Goal: Understand process/instructions

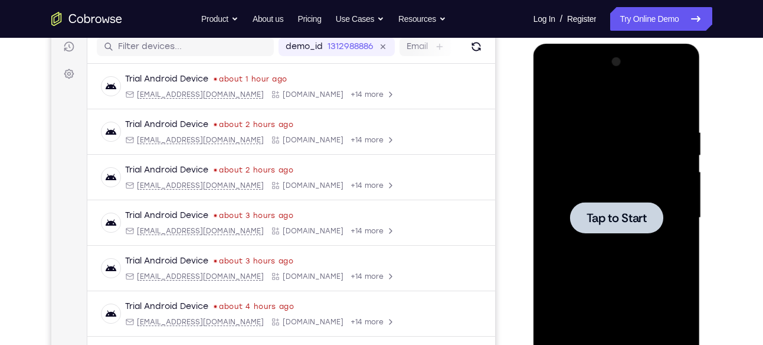
scroll to position [152, 0]
click at [613, 225] on div at bounding box center [616, 217] width 93 height 31
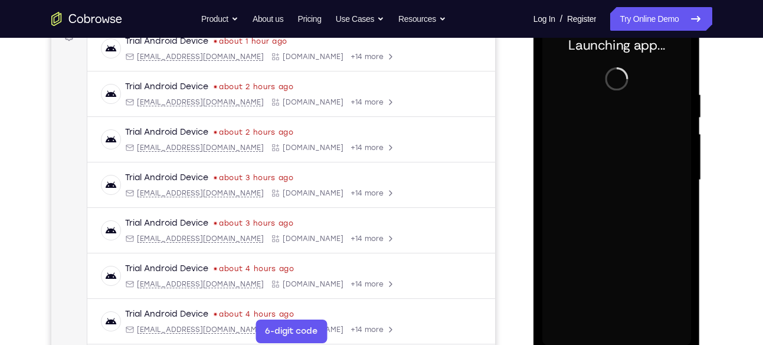
scroll to position [190, 0]
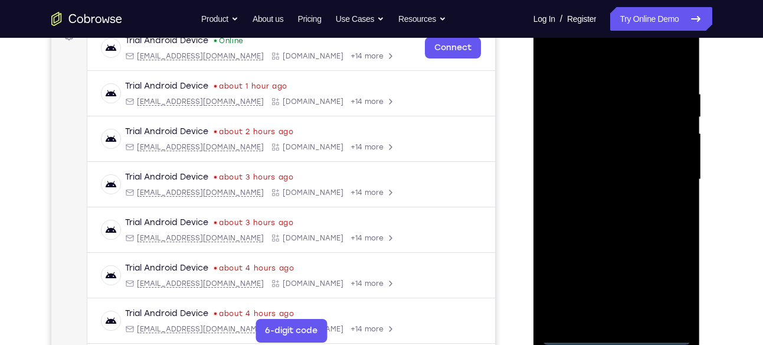
click at [621, 335] on div at bounding box center [616, 179] width 149 height 330
click at [675, 285] on div at bounding box center [616, 179] width 149 height 330
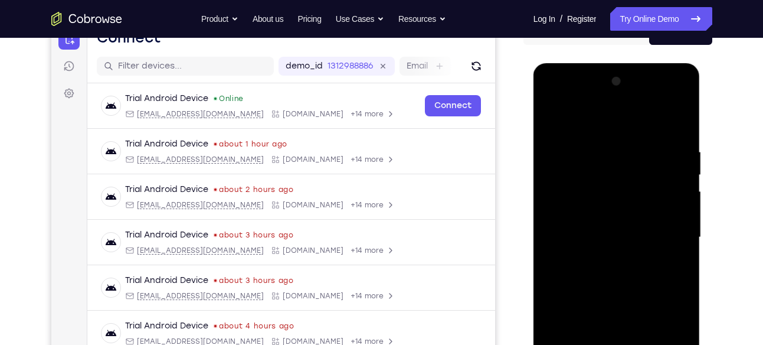
scroll to position [132, 0]
click at [554, 101] on div at bounding box center [616, 238] width 149 height 330
click at [669, 232] on div at bounding box center [616, 238] width 149 height 330
click at [608, 261] on div at bounding box center [616, 238] width 149 height 330
click at [598, 224] on div at bounding box center [616, 238] width 149 height 330
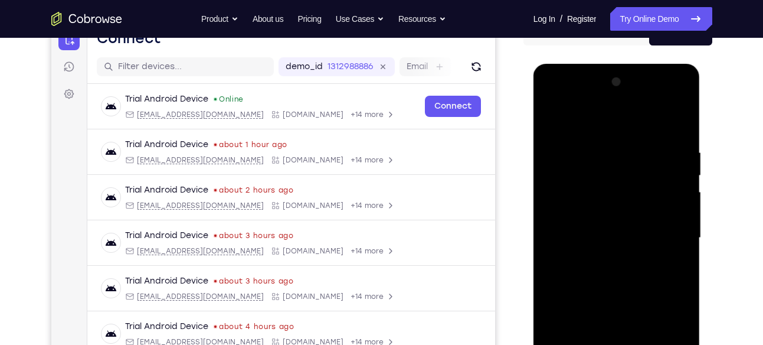
click at [615, 330] on div at bounding box center [616, 238] width 149 height 330
click at [604, 216] on div at bounding box center [616, 238] width 149 height 330
click at [607, 235] on div at bounding box center [616, 238] width 149 height 330
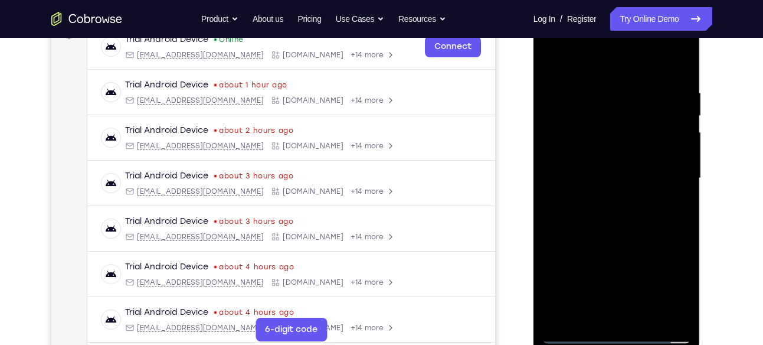
scroll to position [191, 0]
click at [679, 78] on div at bounding box center [616, 179] width 149 height 330
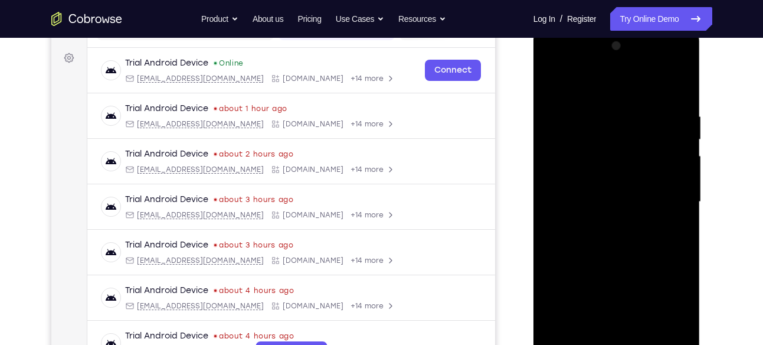
click at [672, 84] on div at bounding box center [616, 202] width 149 height 330
click at [584, 338] on div at bounding box center [616, 202] width 149 height 330
click at [570, 84] on div at bounding box center [616, 202] width 149 height 330
click at [631, 293] on div at bounding box center [616, 202] width 149 height 330
click at [560, 105] on div at bounding box center [616, 202] width 149 height 330
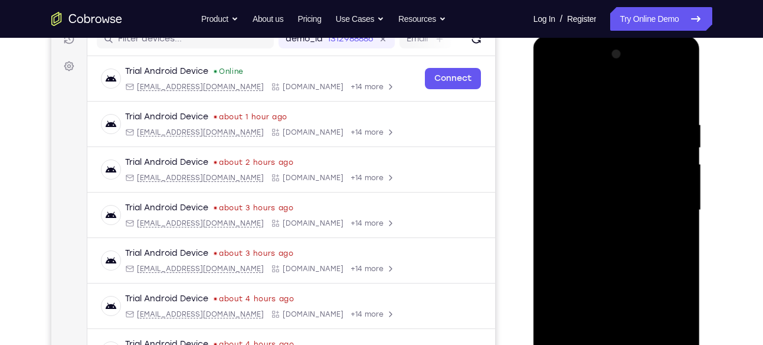
scroll to position [150, 0]
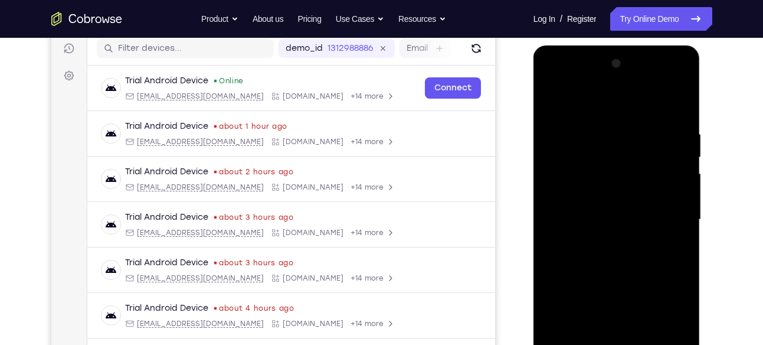
click at [551, 100] on div at bounding box center [616, 219] width 149 height 330
click at [673, 100] on div at bounding box center [616, 219] width 149 height 330
click at [567, 194] on div at bounding box center [616, 219] width 149 height 330
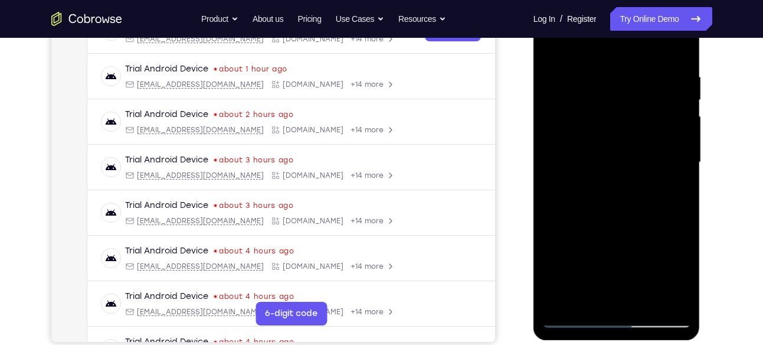
scroll to position [208, 0]
click at [685, 145] on div at bounding box center [616, 161] width 149 height 330
click at [684, 145] on div at bounding box center [616, 161] width 149 height 330
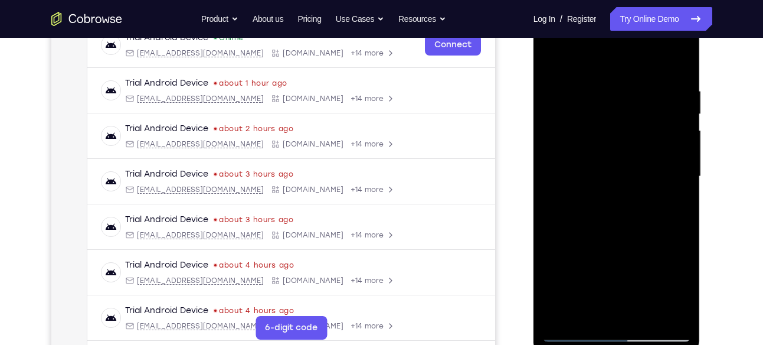
scroll to position [192, 0]
click at [681, 162] on div at bounding box center [616, 177] width 149 height 330
click at [553, 61] on div at bounding box center [616, 177] width 149 height 330
click at [572, 90] on div at bounding box center [616, 177] width 149 height 330
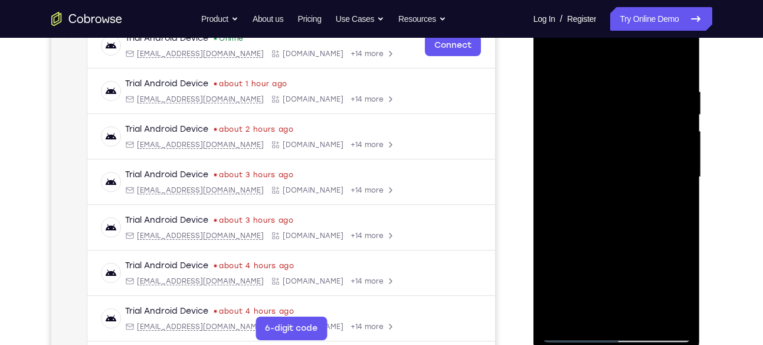
click at [555, 59] on div at bounding box center [616, 177] width 149 height 330
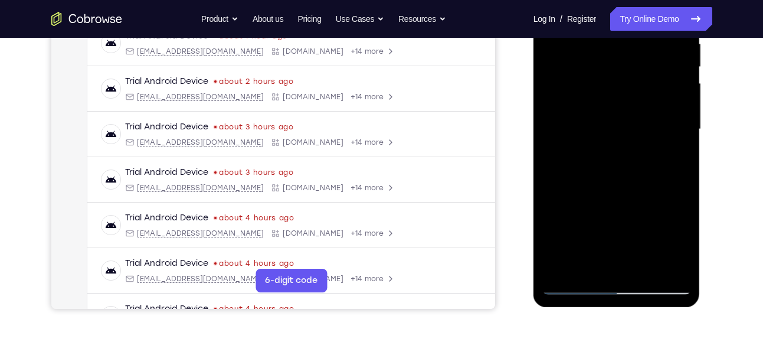
scroll to position [241, 0]
drag, startPoint x: 636, startPoint y: 212, endPoint x: 640, endPoint y: 125, distance: 86.8
drag, startPoint x: 106, startPoint y: 171, endPoint x: 710, endPoint y: 186, distance: 604.5
click at [710, 186] on div at bounding box center [617, 127] width 189 height 363
drag, startPoint x: 644, startPoint y: 196, endPoint x: 639, endPoint y: 88, distance: 108.2
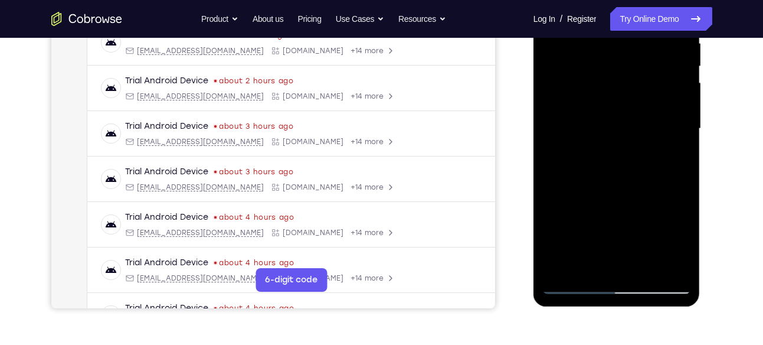
click at [639, 88] on div at bounding box center [616, 128] width 149 height 330
click at [622, 103] on div at bounding box center [616, 128] width 149 height 330
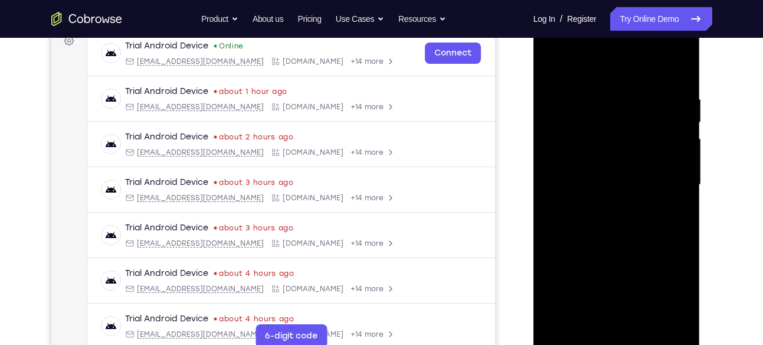
scroll to position [184, 0]
click at [553, 64] on div at bounding box center [616, 185] width 149 height 330
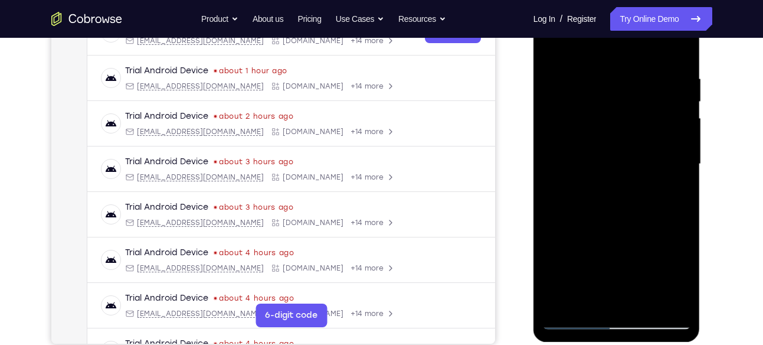
scroll to position [207, 0]
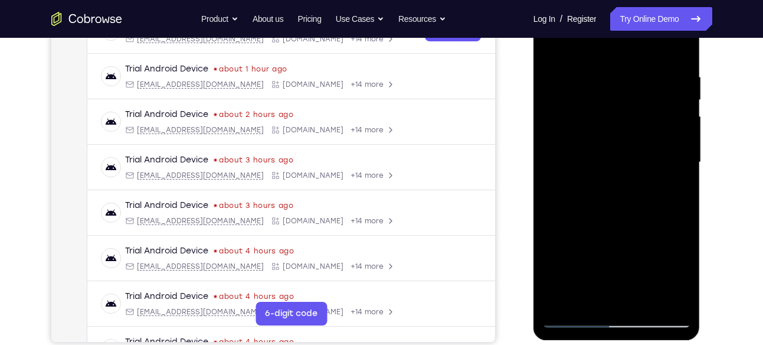
click at [621, 99] on div at bounding box center [616, 162] width 149 height 330
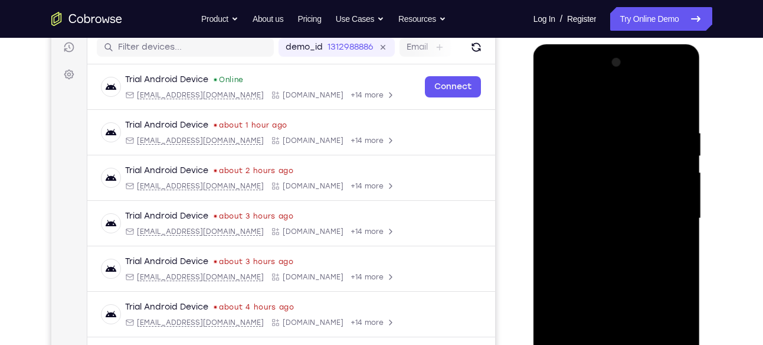
scroll to position [149, 0]
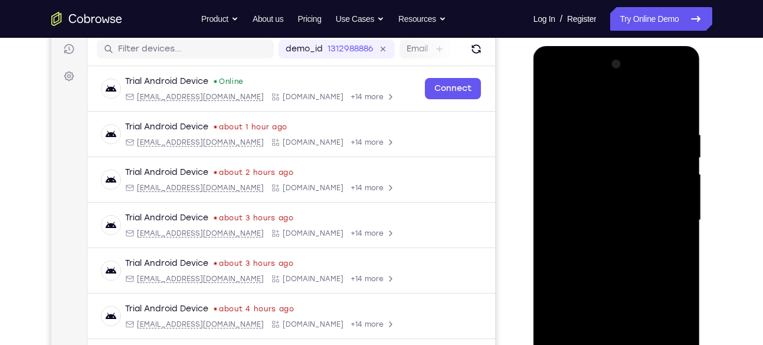
click at [550, 104] on div at bounding box center [616, 220] width 149 height 330
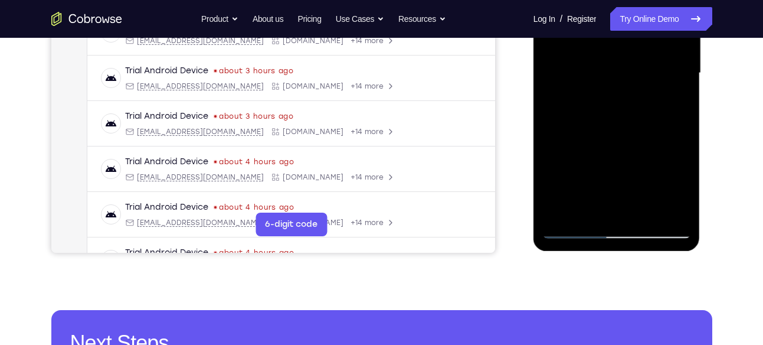
scroll to position [297, 0]
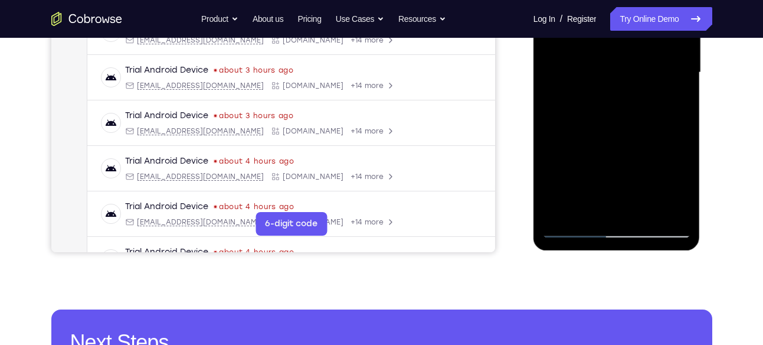
click at [646, 212] on div at bounding box center [616, 72] width 149 height 330
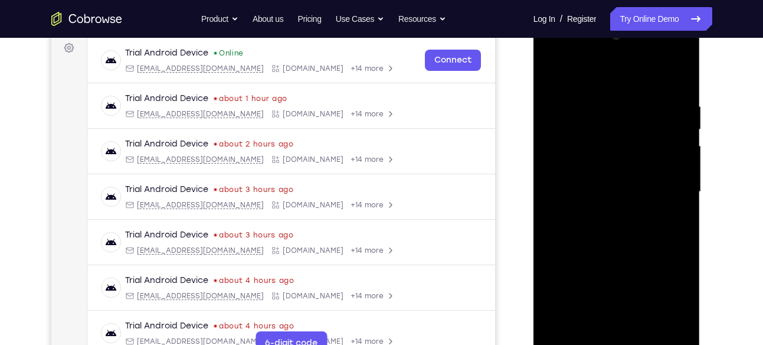
scroll to position [182, 0]
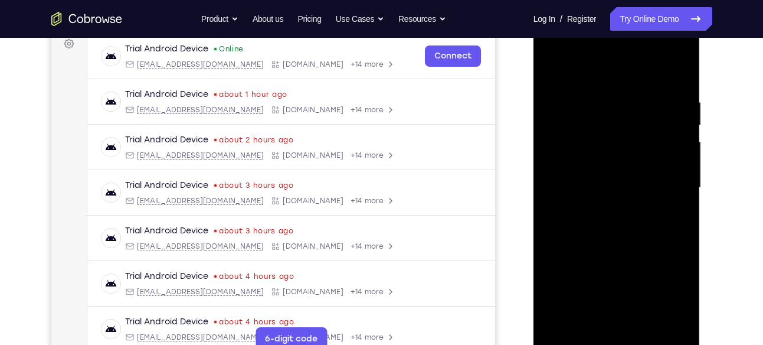
click at [625, 245] on div at bounding box center [616, 187] width 149 height 330
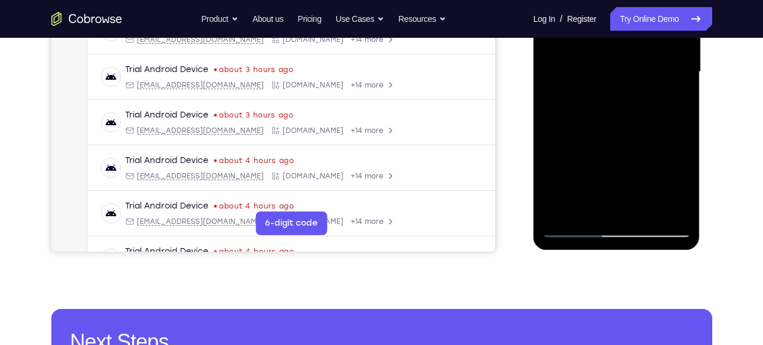
scroll to position [300, 0]
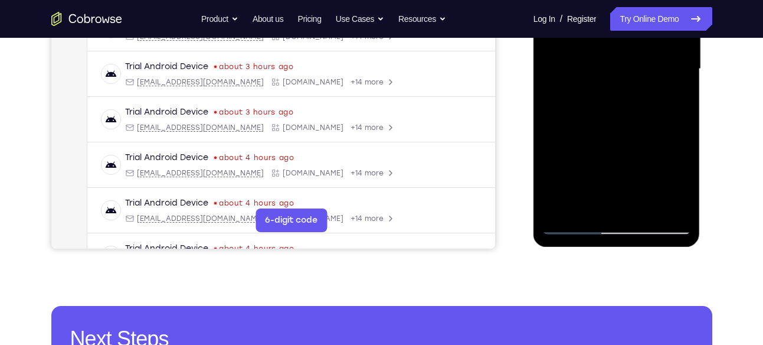
click at [571, 221] on div at bounding box center [616, 69] width 149 height 330
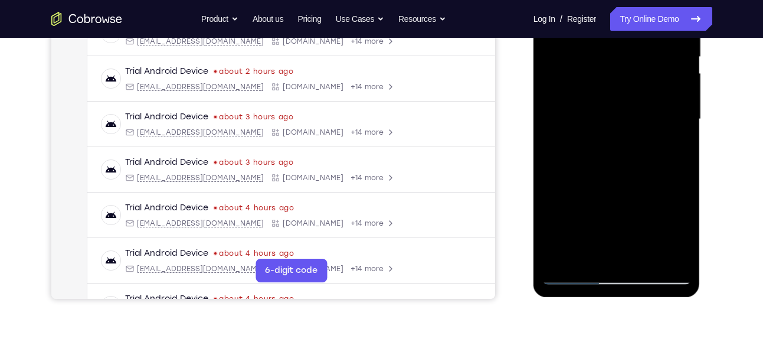
scroll to position [250, 0]
drag, startPoint x: 611, startPoint y: 199, endPoint x: 628, endPoint y: 91, distance: 108.8
drag, startPoint x: 94, startPoint y: 146, endPoint x: 714, endPoint y: 153, distance: 619.7
click at [714, 153] on div "Your Support Agent Your Customer Web iOS Android Next Steps We’d be happy to gi…" at bounding box center [381, 177] width 755 height 778
drag, startPoint x: 630, startPoint y: 165, endPoint x: 629, endPoint y: 110, distance: 54.9
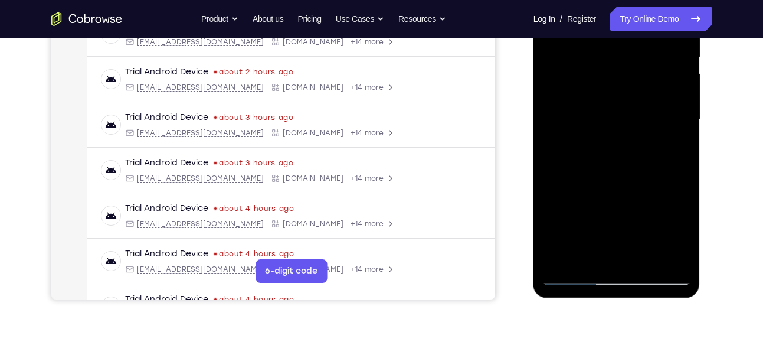
click at [629, 110] on div at bounding box center [616, 120] width 149 height 330
drag, startPoint x: 633, startPoint y: 186, endPoint x: 635, endPoint y: 130, distance: 56.7
click at [635, 130] on div at bounding box center [616, 120] width 149 height 330
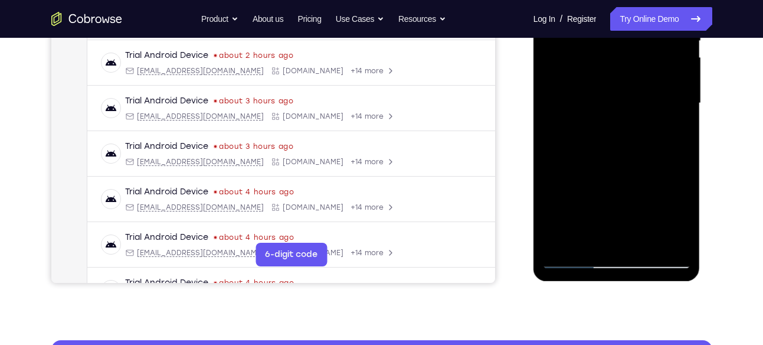
scroll to position [269, 0]
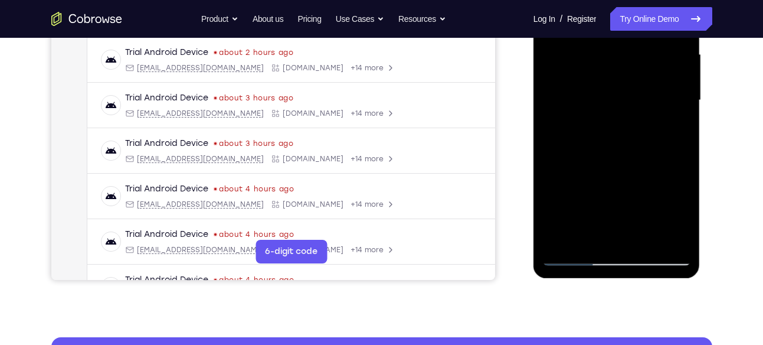
drag, startPoint x: 628, startPoint y: 170, endPoint x: 628, endPoint y: 107, distance: 63.1
drag, startPoint x: 94, startPoint y: 181, endPoint x: 709, endPoint y: 152, distance: 615.0
click at [709, 152] on div at bounding box center [617, 98] width 189 height 363
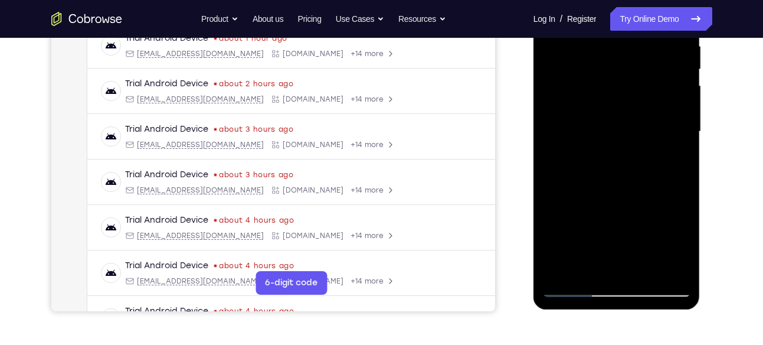
scroll to position [237, 0]
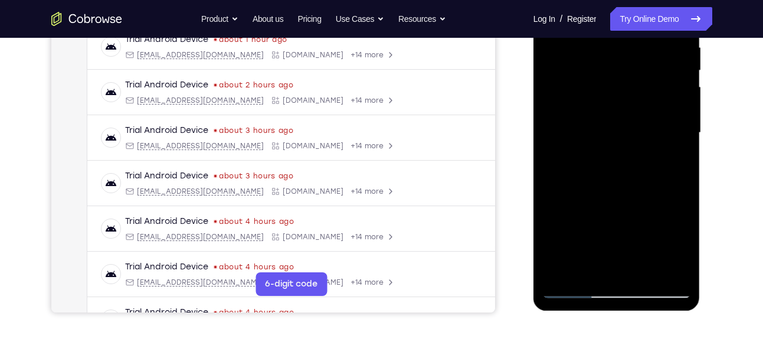
drag, startPoint x: 631, startPoint y: 175, endPoint x: 628, endPoint y: 101, distance: 74.4
click at [628, 101] on div at bounding box center [616, 133] width 149 height 330
drag, startPoint x: 627, startPoint y: 184, endPoint x: 627, endPoint y: 101, distance: 82.0
drag, startPoint x: 627, startPoint y: 101, endPoint x: 697, endPoint y: 136, distance: 78.4
click at [697, 136] on div at bounding box center [616, 135] width 167 height 352
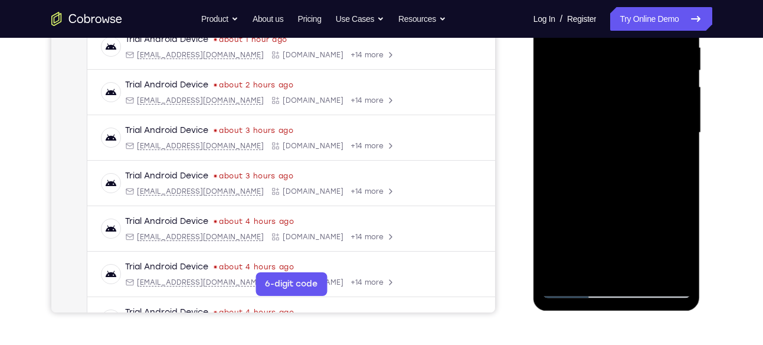
drag, startPoint x: 623, startPoint y: 162, endPoint x: 625, endPoint y: 84, distance: 77.3
click at [625, 84] on div at bounding box center [616, 133] width 149 height 330
drag, startPoint x: 624, startPoint y: 186, endPoint x: 624, endPoint y: 123, distance: 62.6
click at [624, 123] on div at bounding box center [616, 133] width 149 height 330
click at [620, 112] on div at bounding box center [616, 133] width 149 height 330
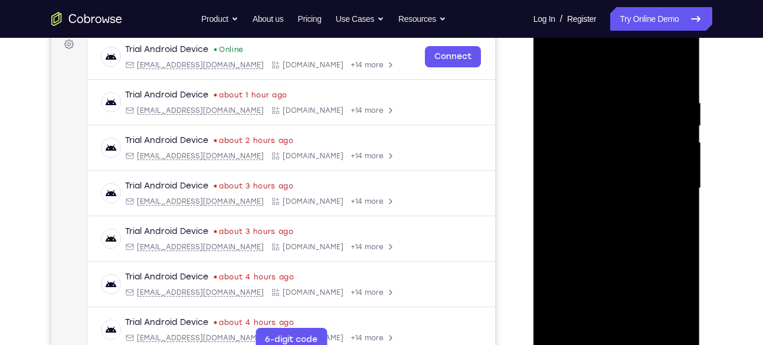
scroll to position [181, 0]
drag, startPoint x: 620, startPoint y: 194, endPoint x: 629, endPoint y: 214, distance: 22.7
click at [629, 214] on div at bounding box center [616, 189] width 149 height 330
click at [554, 67] on div at bounding box center [616, 189] width 149 height 330
